Goal: Transaction & Acquisition: Purchase product/service

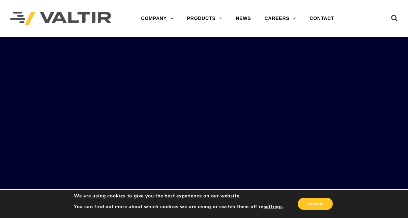
click at [238, 142] on rs-slides "LEARN MORE OUR SMART SOLUTIONS ARE ALWAYS EVOLVING. VIEW PRODUCTS WE ARE HIRING…" at bounding box center [204, 146] width 408 height 218
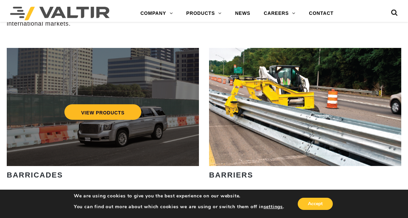
scroll to position [327, 0]
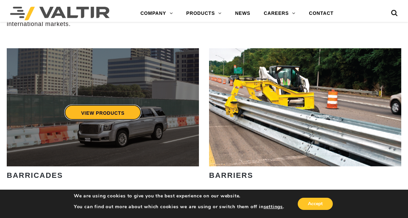
click at [114, 114] on link "VIEW PRODUCTS" at bounding box center [102, 113] width 77 height 16
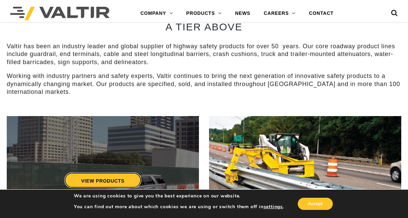
scroll to position [376, 0]
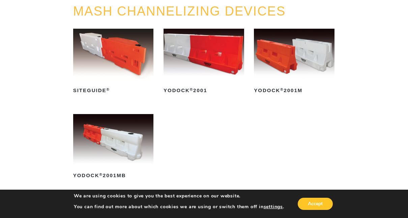
scroll to position [81, 0]
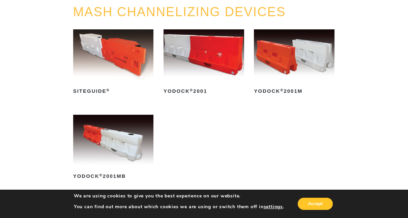
click at [300, 68] on img at bounding box center [294, 54] width 81 height 50
